Goal: Book appointment/travel/reservation

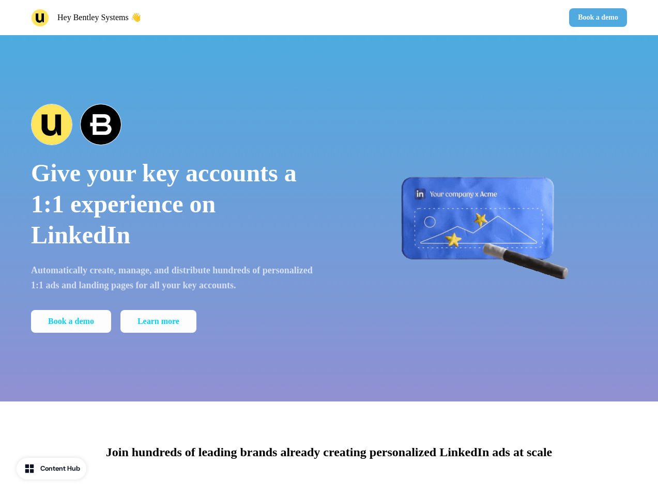
click at [329, 18] on div "Hey Bentley Systems 👋 Book a demo" at bounding box center [329, 17] width 658 height 35
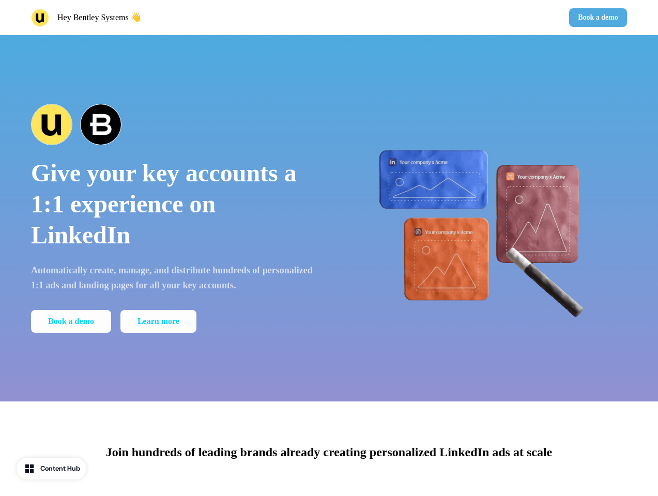
click at [178, 18] on div "Hey Bentley Systems 👋" at bounding box center [178, 18] width 294 height 18
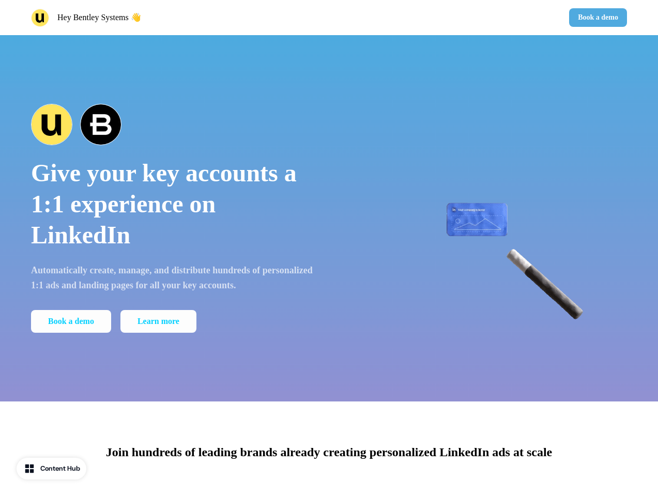
click at [480, 18] on div "Book a demo" at bounding box center [480, 17] width 294 height 19
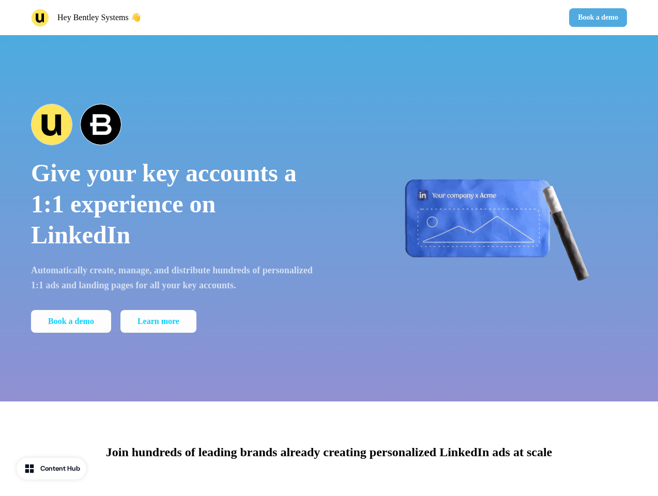
click at [596, 18] on button "Book a demo" at bounding box center [598, 17] width 58 height 19
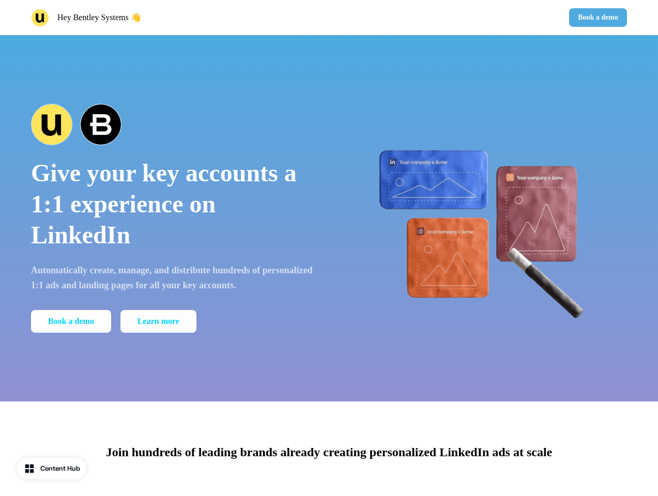
click at [329, 218] on div "Give your key accounts a 1:1 experience on LinkedIn Automatically create, manag…" at bounding box center [329, 218] width 658 height 366
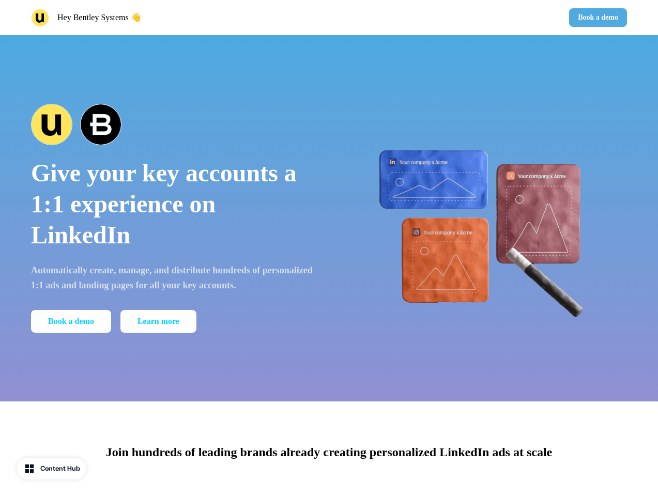
click at [173, 218] on p "Give your key accounts a 1:1 experience on LinkedIn" at bounding box center [173, 204] width 284 height 93
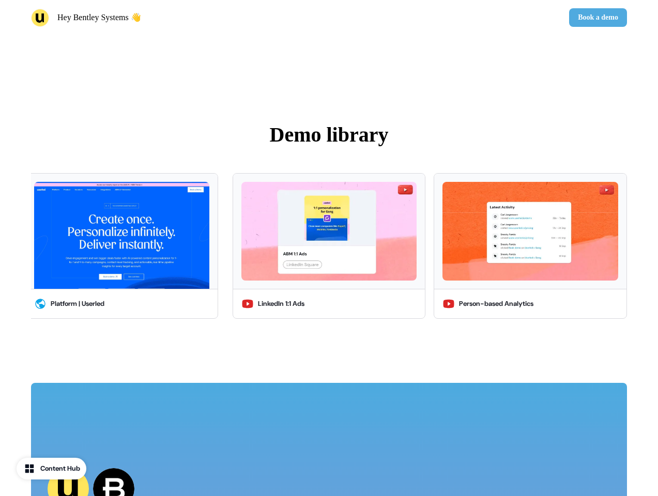
click at [73, 322] on div "LinkedIn 1:1 Ads Person-based Analytics Microsites Account Targeting Sales Insi…" at bounding box center [329, 246] width 596 height 158
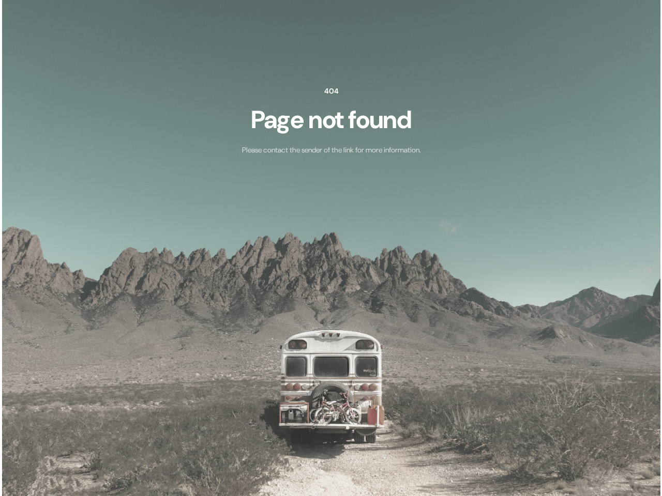
scroll to position [0, 0]
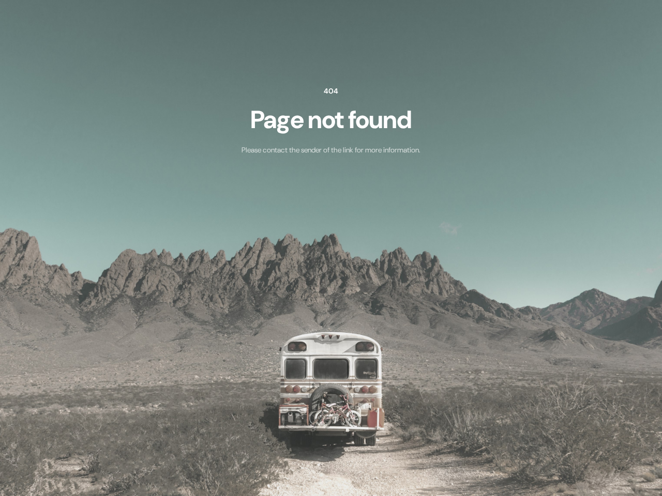
click at [329, 449] on img at bounding box center [331, 248] width 662 height 496
